Goal: Communication & Community: Answer question/provide support

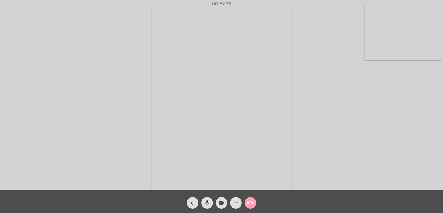
click at [249, 203] on mat-icon "call_end" at bounding box center [250, 202] width 7 height 7
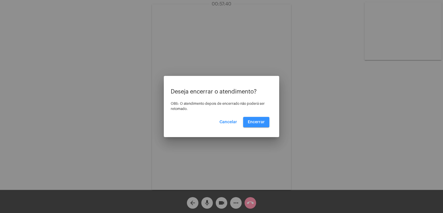
click at [252, 119] on button "Encerrar" at bounding box center [256, 122] width 26 height 10
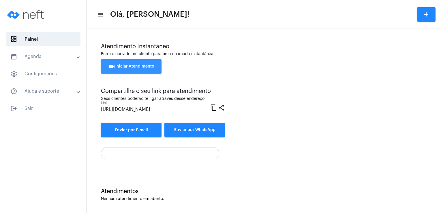
click at [126, 71] on button "videocam Iniciar Atendimento" at bounding box center [131, 66] width 61 height 14
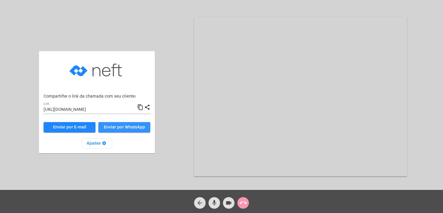
click at [126, 126] on span "Enviar por WhatsApp" at bounding box center [124, 127] width 41 height 4
